Goal: Navigation & Orientation: Find specific page/section

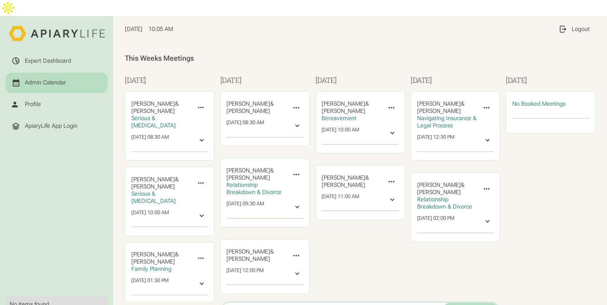
click at [137, 26] on span "Sun, Aug 31" at bounding box center [134, 29] width 18 height 7
click at [173, 26] on span "10:05 AM" at bounding box center [161, 29] width 25 height 7
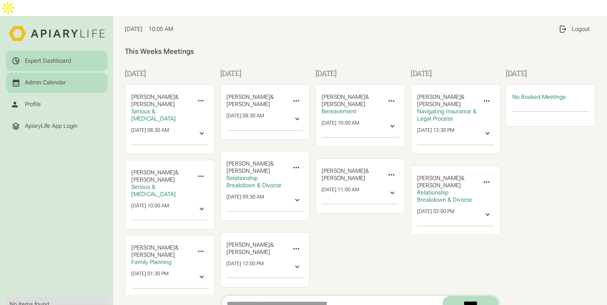
click at [57, 57] on div "Expert Dashboard" at bounding box center [48, 60] width 46 height 7
